Goal: Task Accomplishment & Management: Use online tool/utility

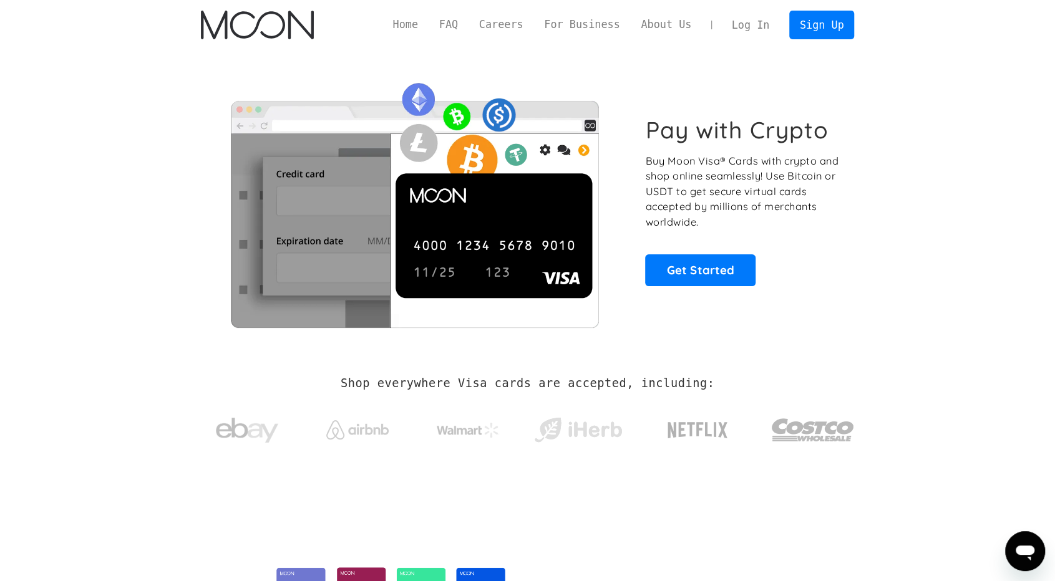
click at [749, 26] on link "Log In" at bounding box center [750, 24] width 59 height 27
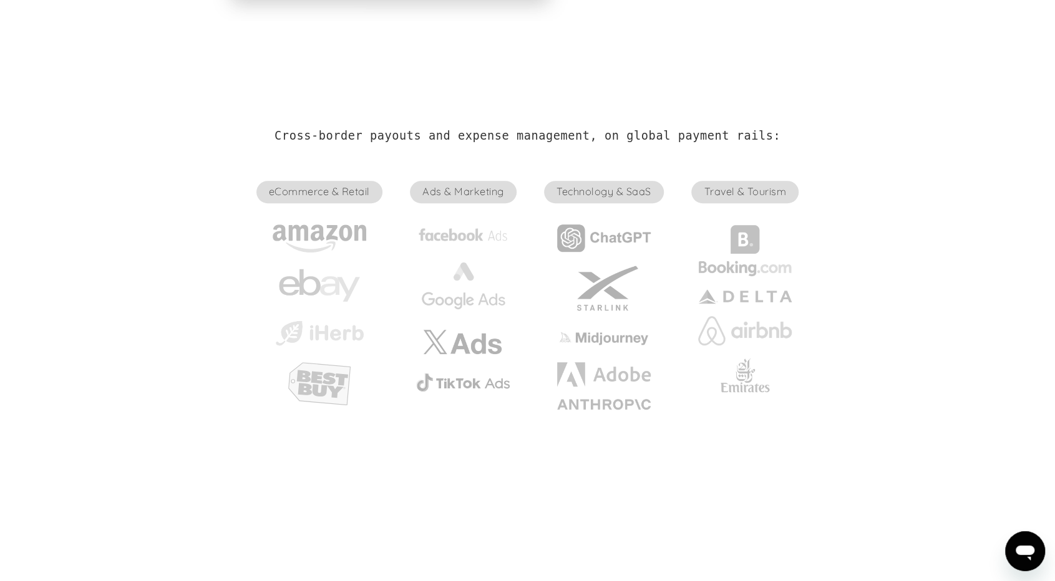
scroll to position [284, 0]
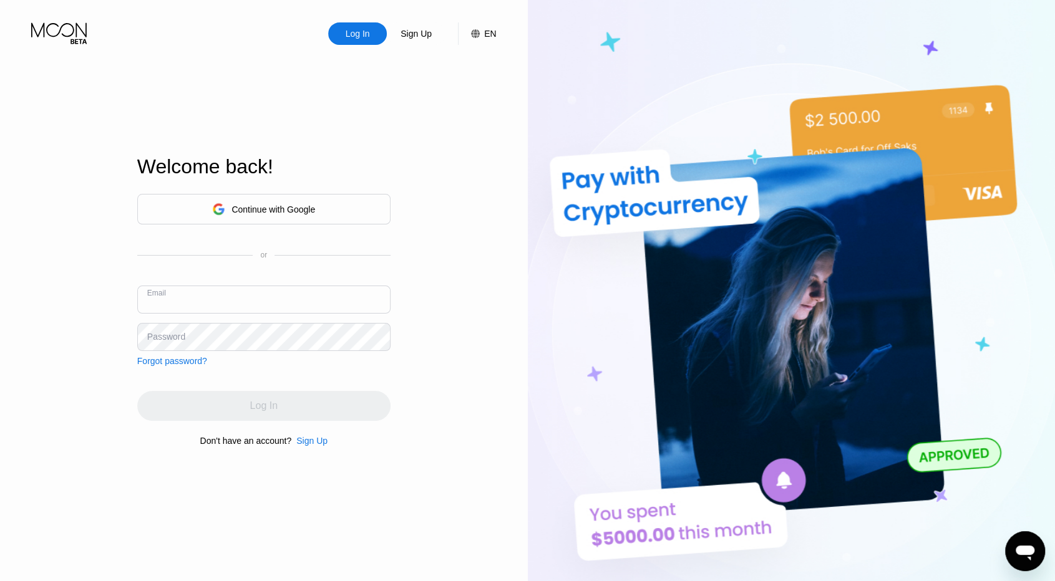
click at [336, 309] on input "text" at bounding box center [263, 300] width 253 height 28
click at [279, 304] on input "text" at bounding box center [263, 300] width 253 height 28
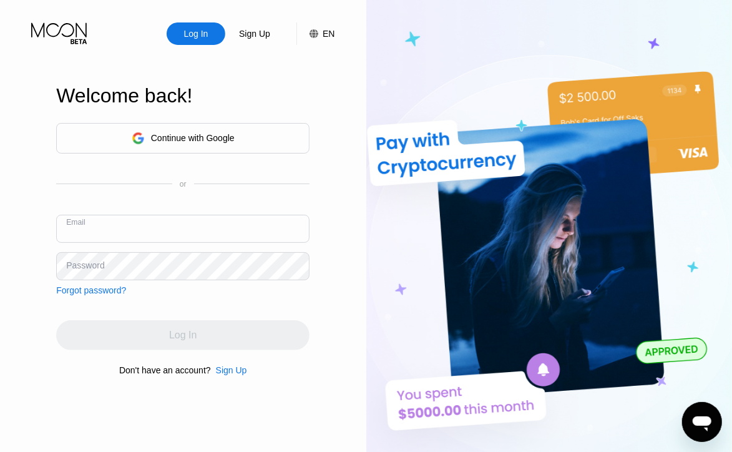
click at [189, 231] on input "text" at bounding box center [182, 229] width 253 height 28
paste input "Christophercramirez@outlook.com"
type input "Christophercramirez@outlook.com"
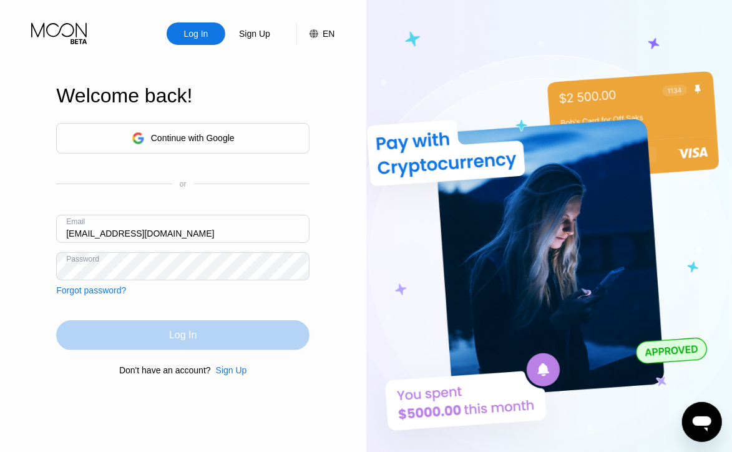
click at [248, 329] on div "Log In" at bounding box center [182, 335] width 253 height 30
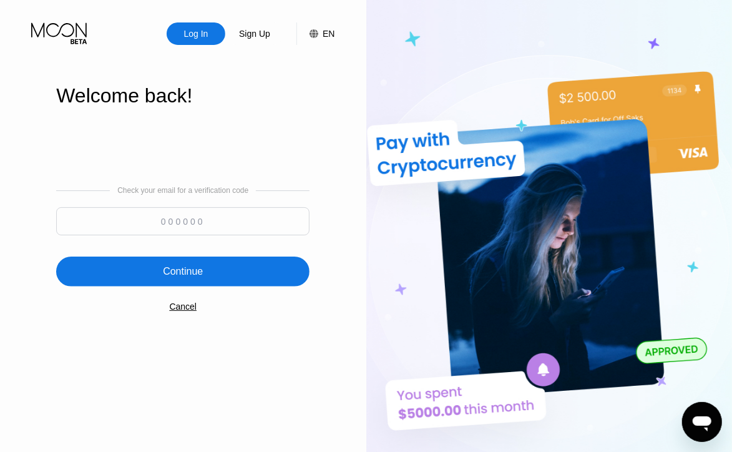
click at [162, 224] on input at bounding box center [182, 221] width 253 height 28
paste input "628348"
type input "628348"
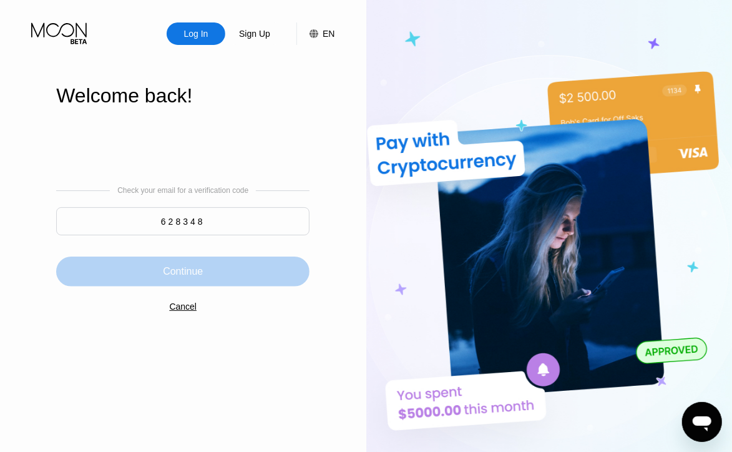
click at [198, 259] on div "Continue" at bounding box center [182, 271] width 253 height 30
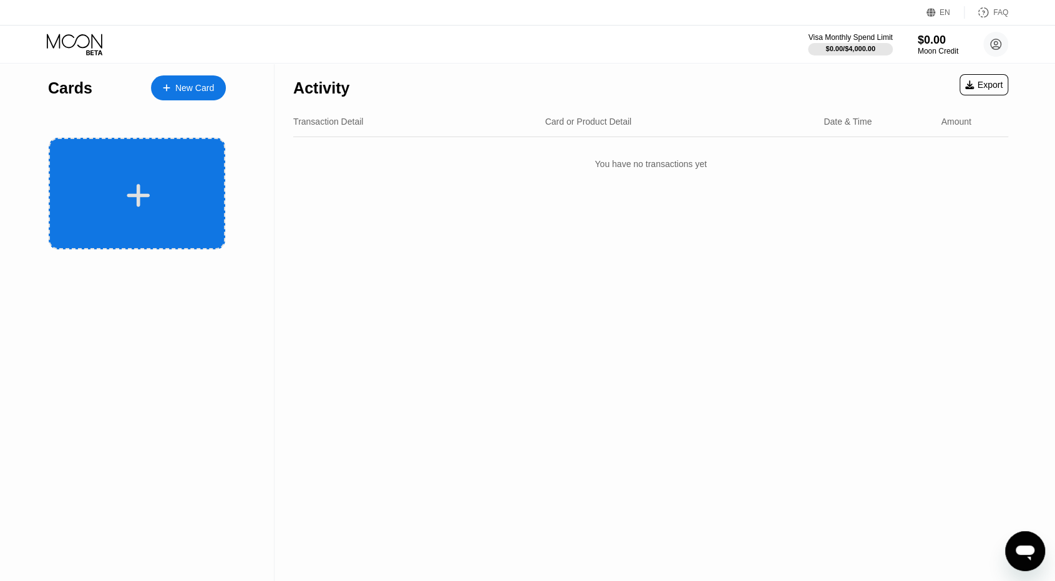
click at [166, 185] on div at bounding box center [138, 196] width 155 height 28
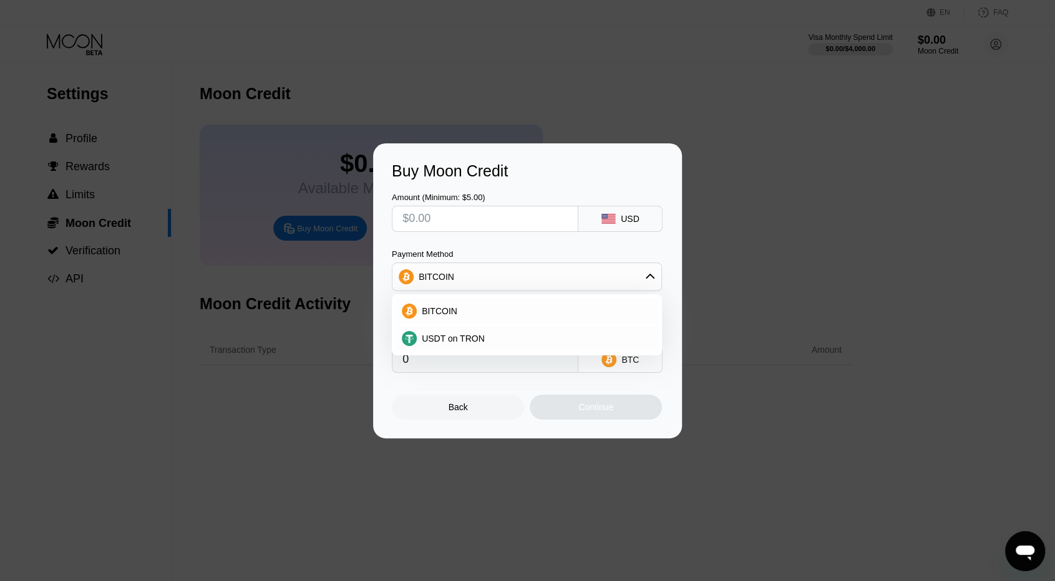
click at [497, 216] on input "text" at bounding box center [484, 218] width 165 height 25
type input "$2"
type input "0.00001772"
type input "$21"
type input "0.00018605"
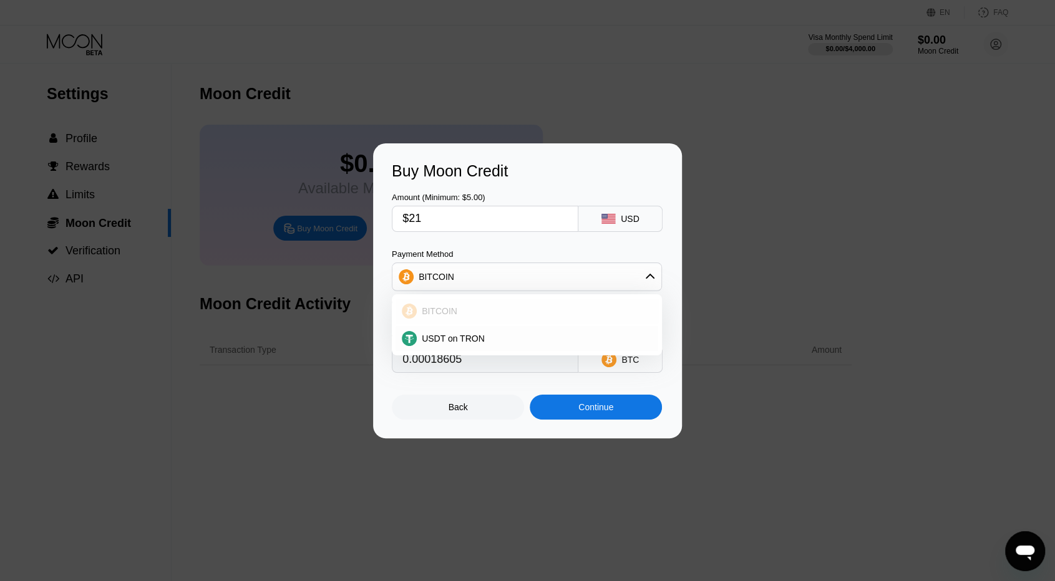
type input "$21"
click at [566, 299] on div "BITCOIN" at bounding box center [527, 311] width 263 height 25
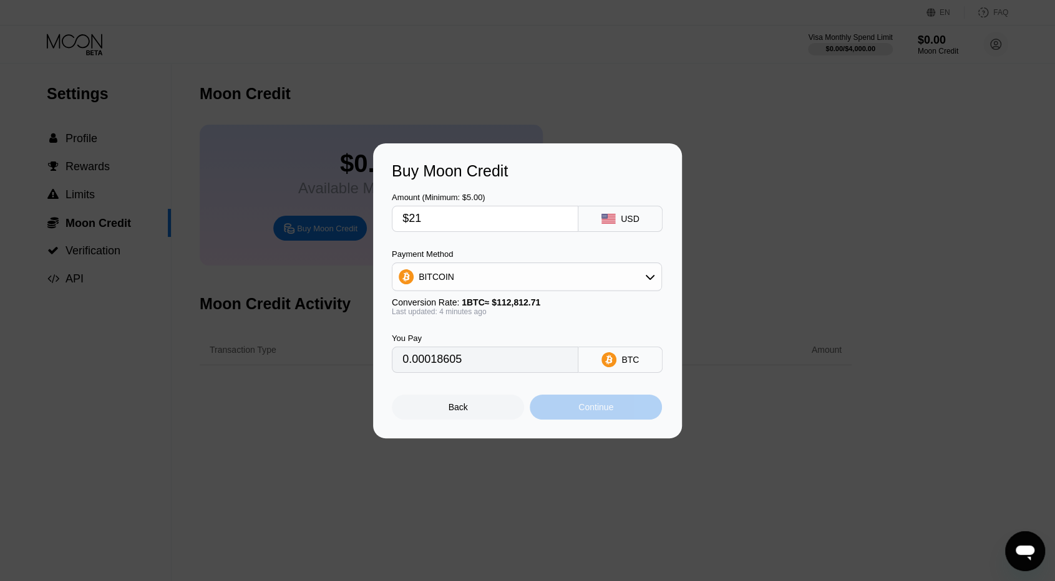
click at [603, 412] on div "Continue" at bounding box center [595, 407] width 35 height 10
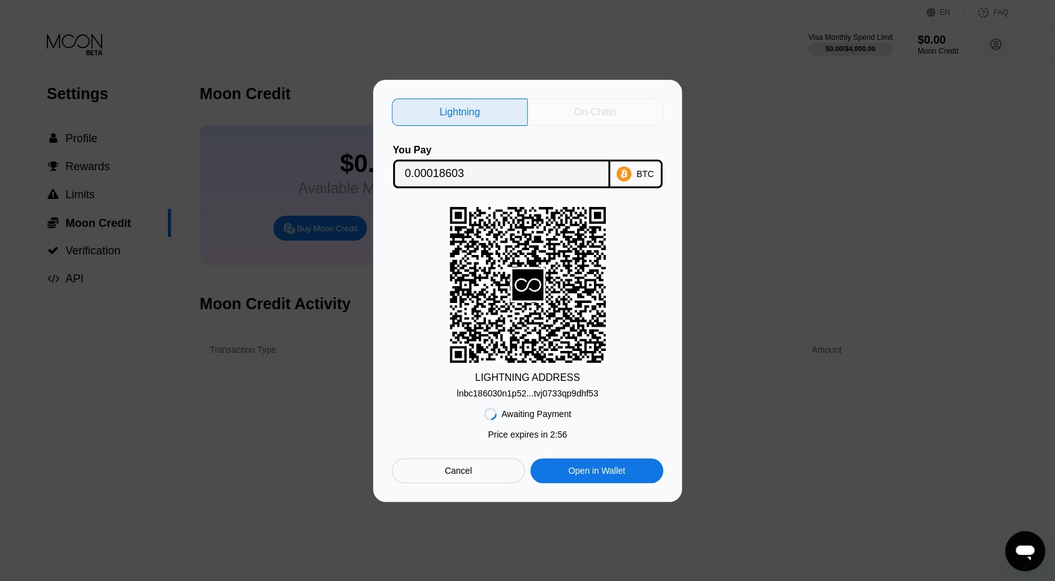
click at [582, 114] on div "On-Chain" at bounding box center [595, 112] width 42 height 12
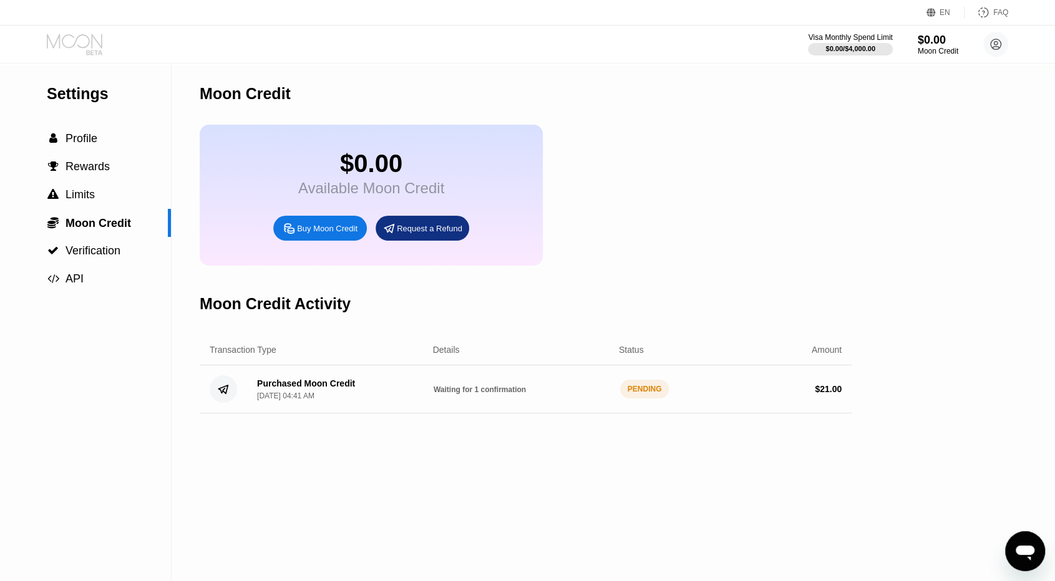
click at [52, 50] on icon at bounding box center [76, 45] width 58 height 22
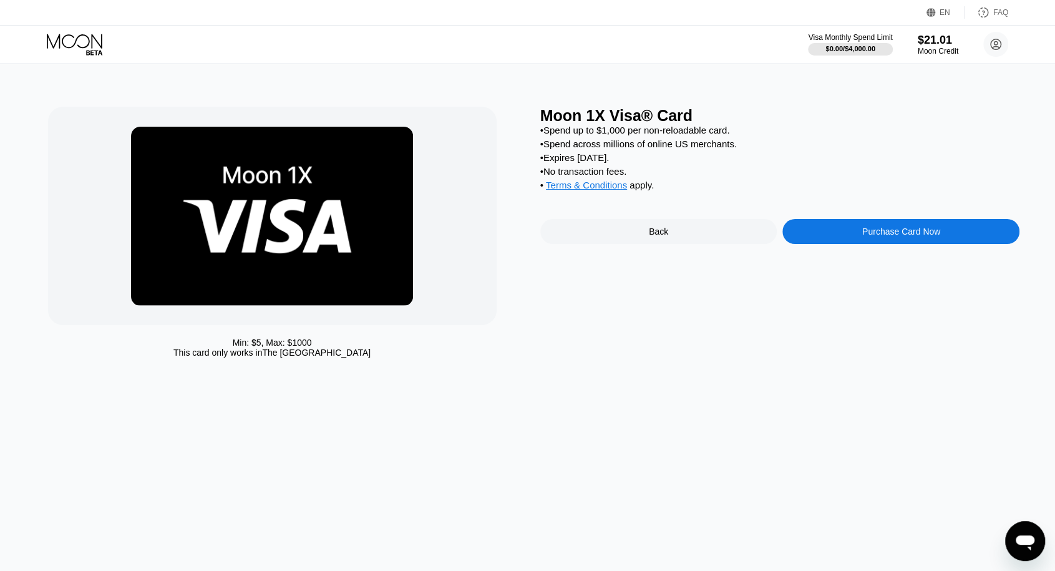
click at [457, 112] on div at bounding box center [272, 216] width 449 height 218
